Goal: Task Accomplishment & Management: Complete application form

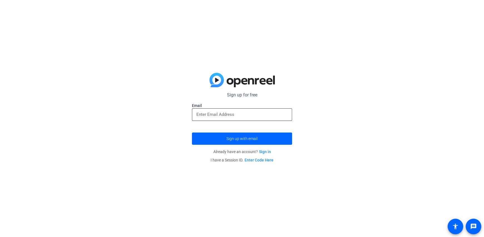
click at [242, 109] on div at bounding box center [241, 115] width 91 height 13
click at [242, 112] on input "email" at bounding box center [241, 114] width 91 height 7
type input "[EMAIL_ADDRESS][DOMAIN_NAME]"
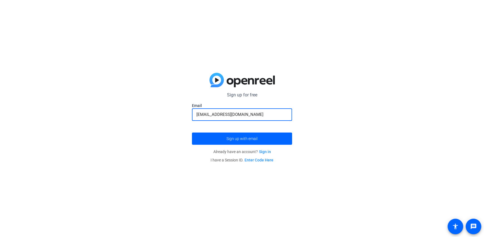
drag, startPoint x: 242, startPoint y: 115, endPoint x: 142, endPoint y: 115, distance: 99.9
click at [142, 115] on div "Sign up for free [EMAIL_ADDRESS][DOMAIN_NAME] Email [DOMAIN_NAME][EMAIL_ADDRESS…" at bounding box center [242, 118] width 484 height 237
click at [222, 136] on span "submit" at bounding box center [242, 138] width 100 height 13
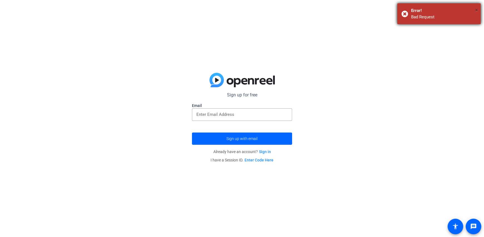
click at [476, 11] on span "×" at bounding box center [476, 10] width 3 height 7
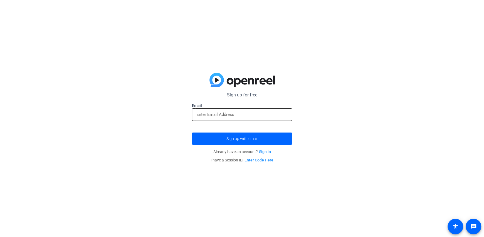
click at [248, 113] on input "email" at bounding box center [241, 114] width 91 height 7
type input "[EMAIL_ADDRESS][DOMAIN_NAME]"
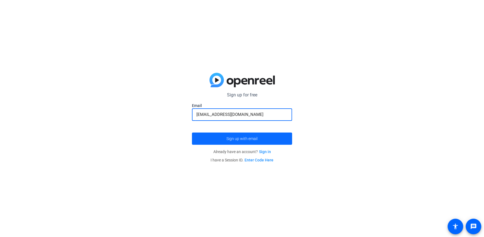
click at [242, 139] on span "Sign up with email" at bounding box center [242, 139] width 31 height 0
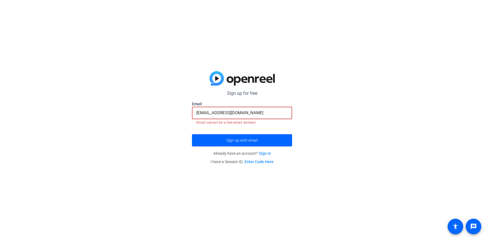
click at [255, 110] on input "[EMAIL_ADDRESS][DOMAIN_NAME]" at bounding box center [241, 113] width 91 height 7
click at [267, 154] on link "Sign in" at bounding box center [265, 153] width 12 height 4
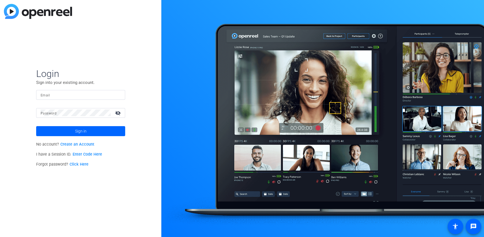
click at [75, 96] on input "Email" at bounding box center [81, 95] width 80 height 7
type input "[EMAIL_ADDRESS][DOMAIN_NAME]"
click at [85, 142] on link "Create an Account" at bounding box center [77, 144] width 34 height 5
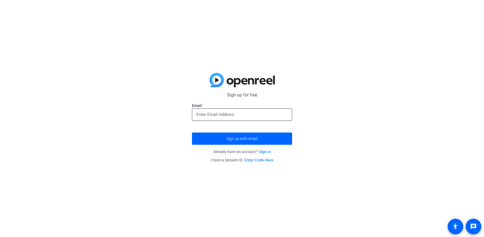
click at [211, 115] on input "email" at bounding box center [241, 114] width 91 height 7
type input "[EMAIL_ADDRESS][DOMAIN_NAME]"
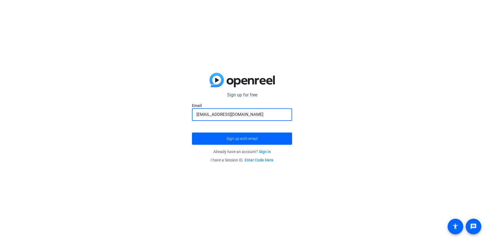
click at [192, 133] on button "Sign up with email" at bounding box center [242, 139] width 100 height 12
